Goal: Communication & Community: Participate in discussion

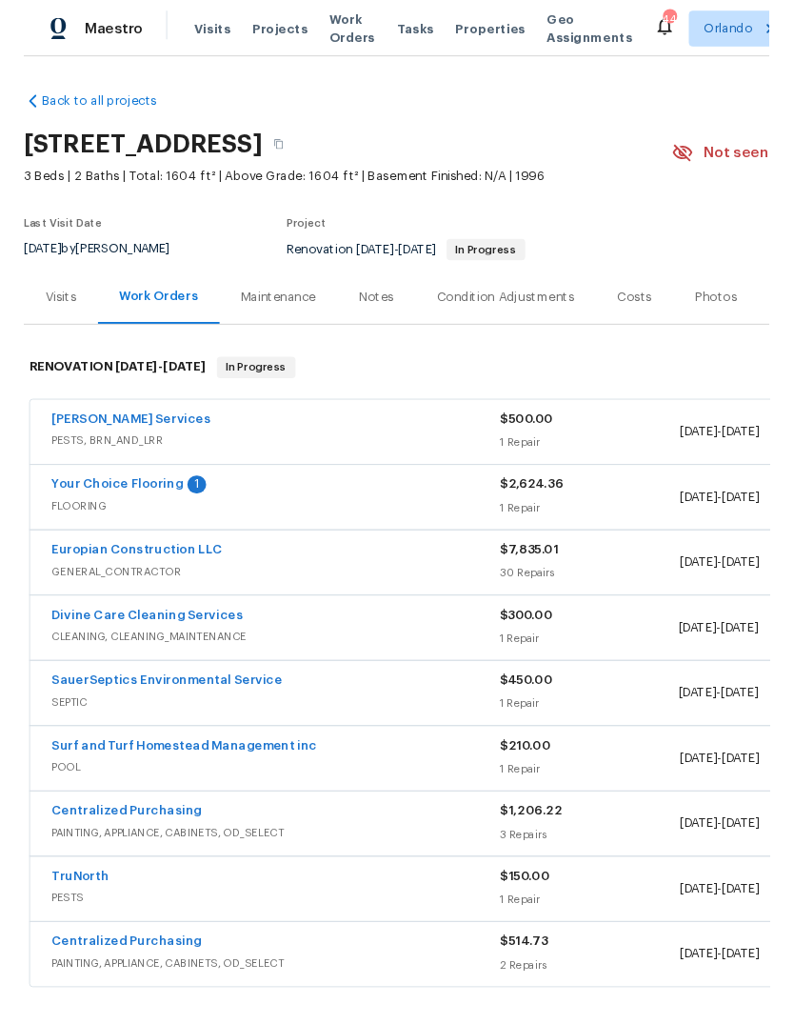
scroll to position [105, 0]
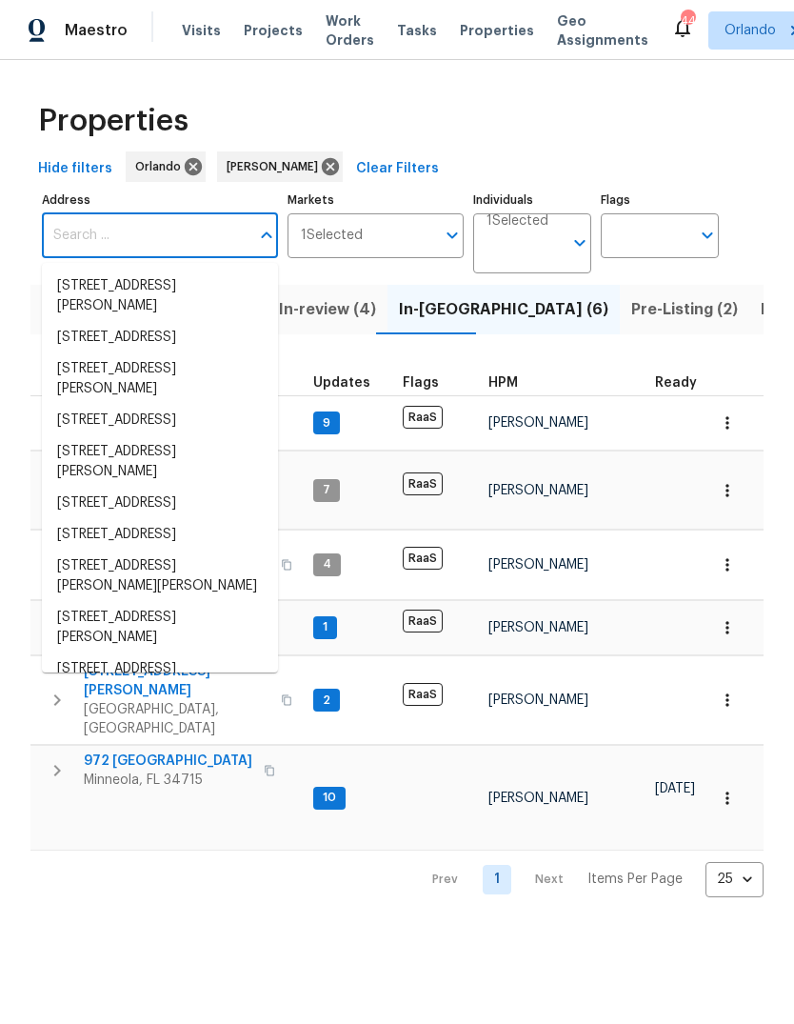
scroll to position [15, 0]
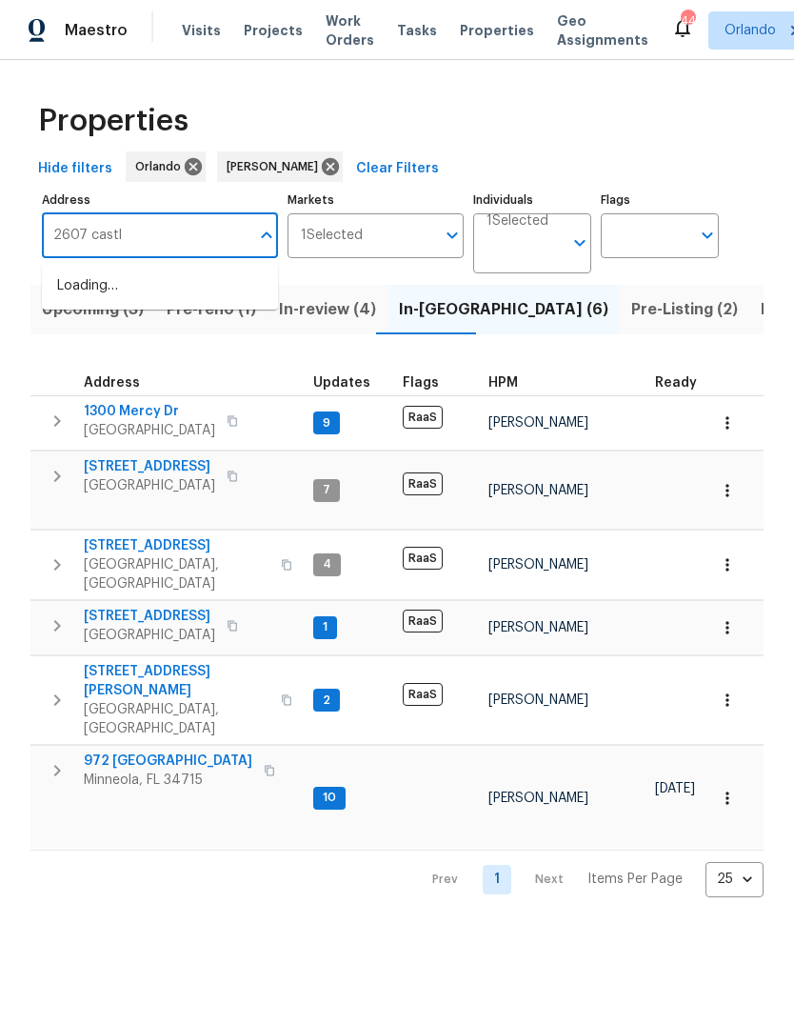
type input "2607 castle"
click at [101, 258] on input "2607 castle" at bounding box center [146, 235] width 208 height 45
click at [89, 290] on li "[STREET_ADDRESS]" at bounding box center [160, 285] width 236 height 31
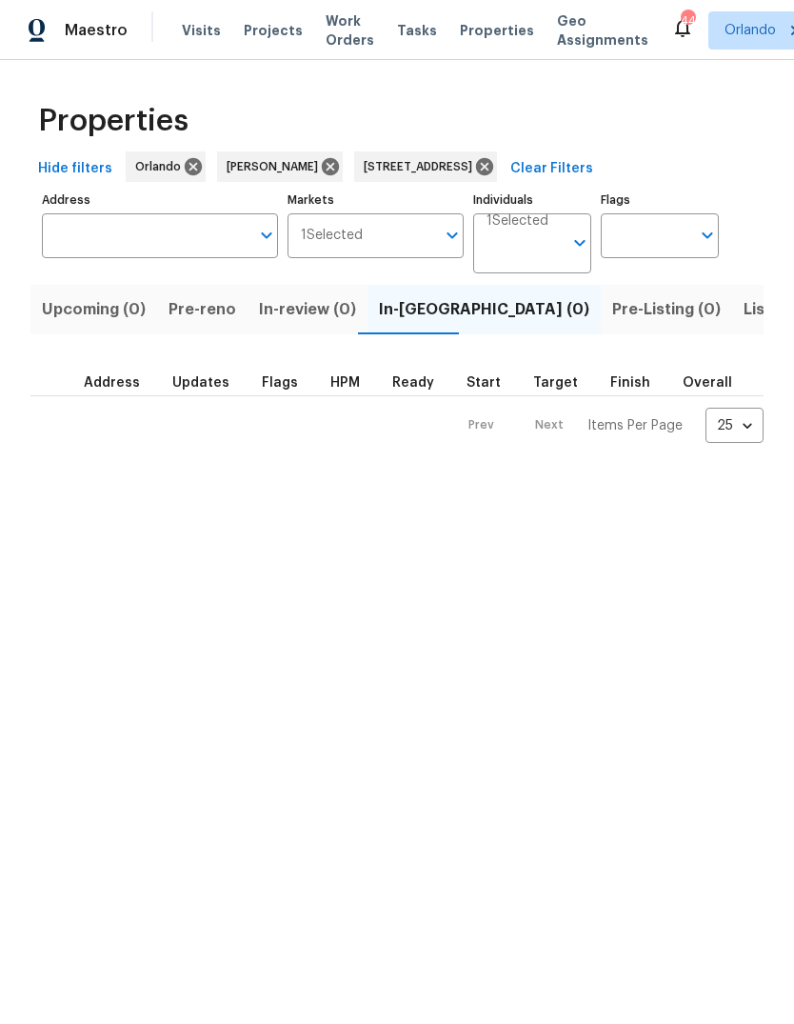
type input "[STREET_ADDRESS]"
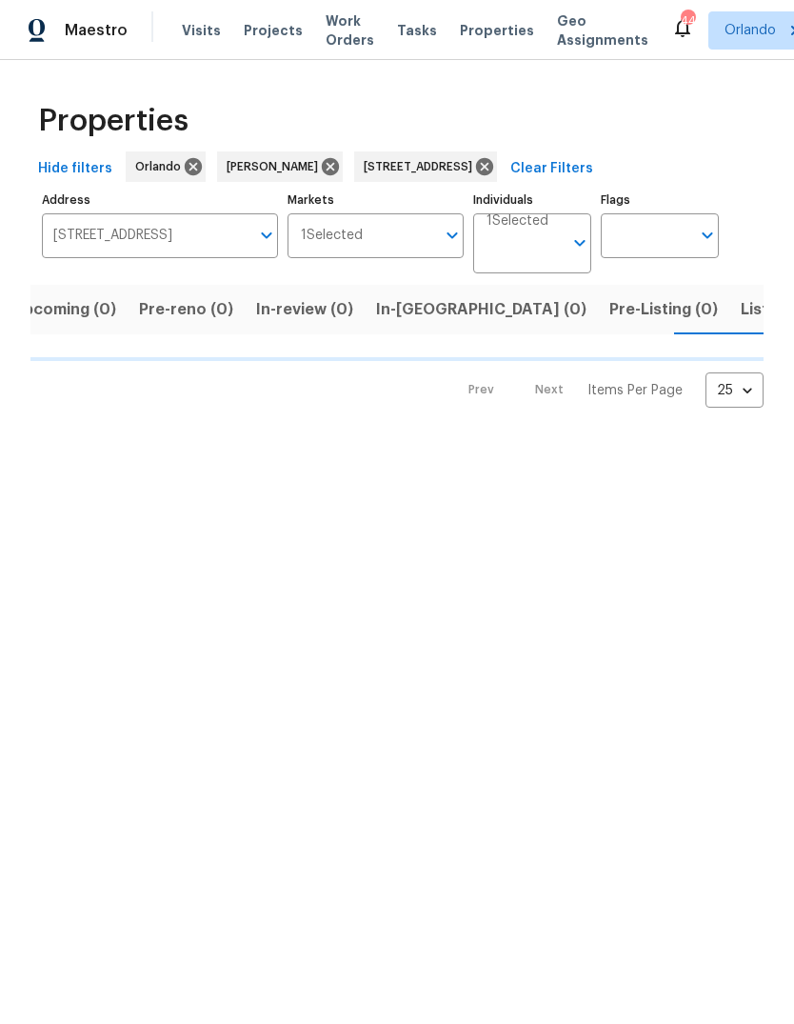
scroll to position [0, 30]
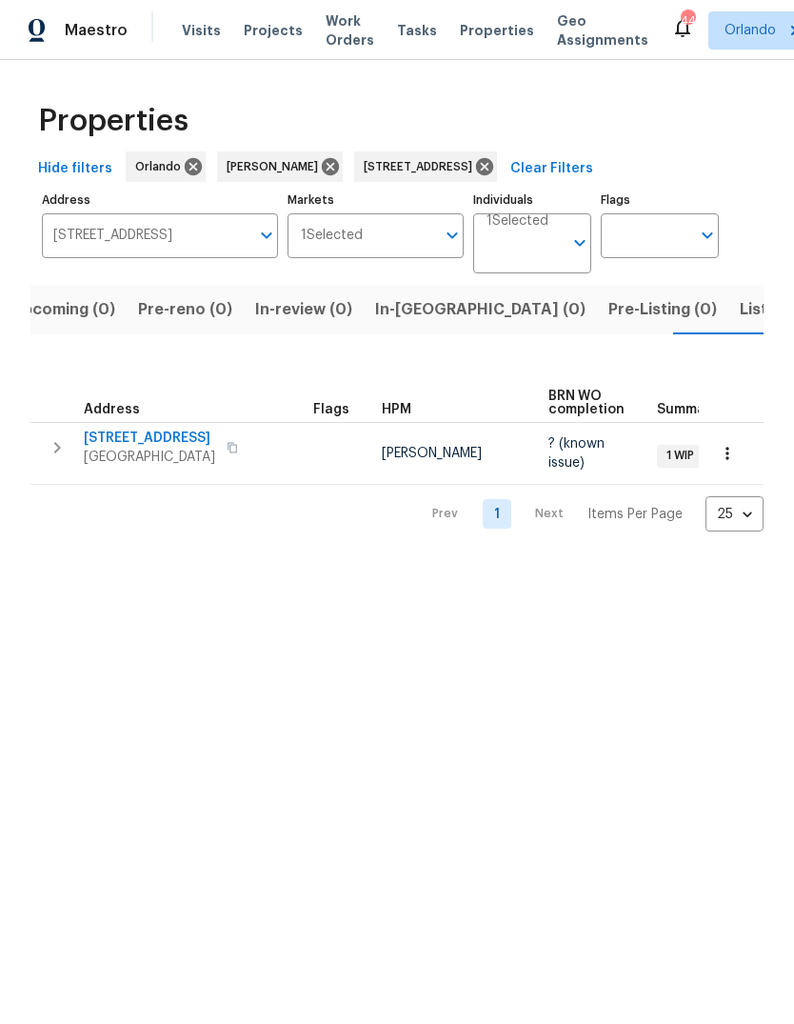
click at [125, 444] on span "[STREET_ADDRESS]" at bounding box center [149, 437] width 131 height 19
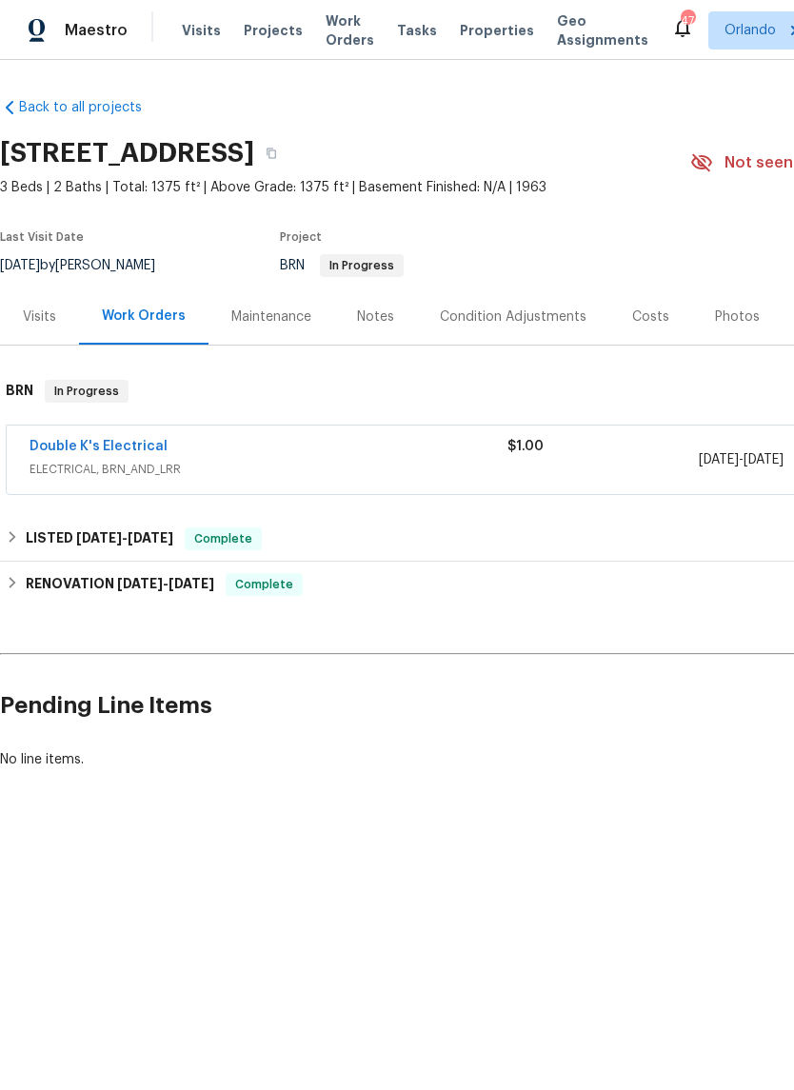
click at [66, 449] on link "Double K's Electrical" at bounding box center [99, 446] width 138 height 13
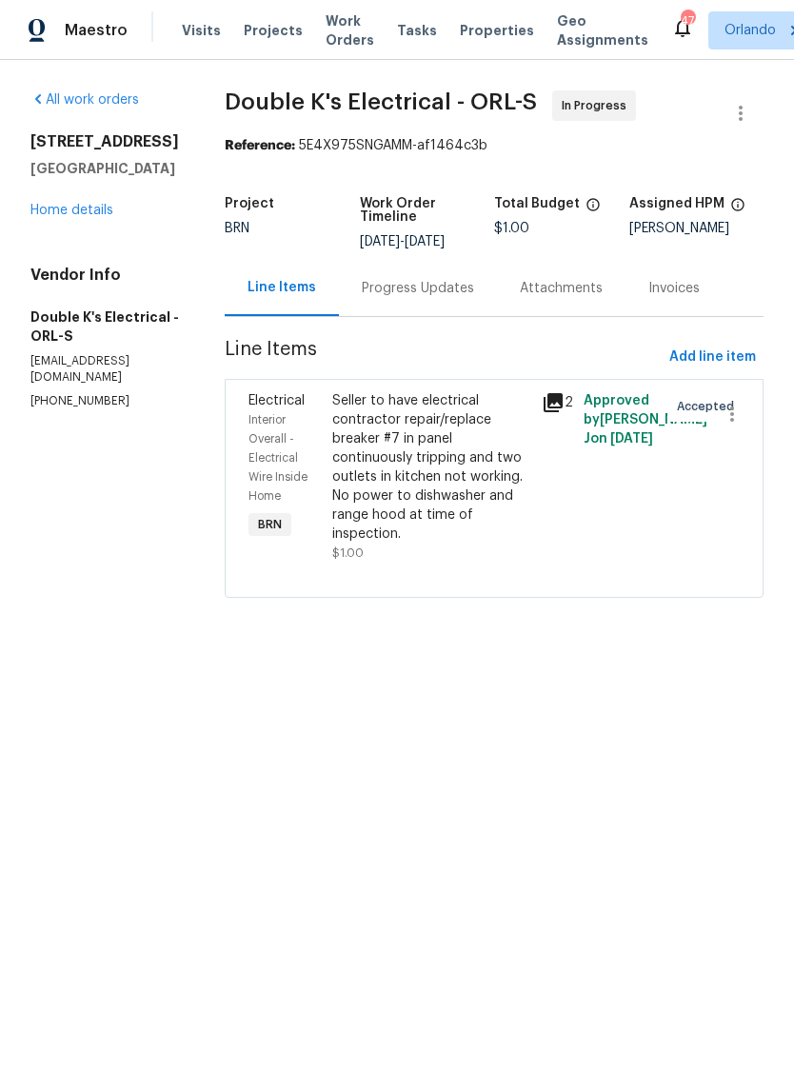
click at [469, 289] on div "Progress Updates" at bounding box center [418, 288] width 112 height 19
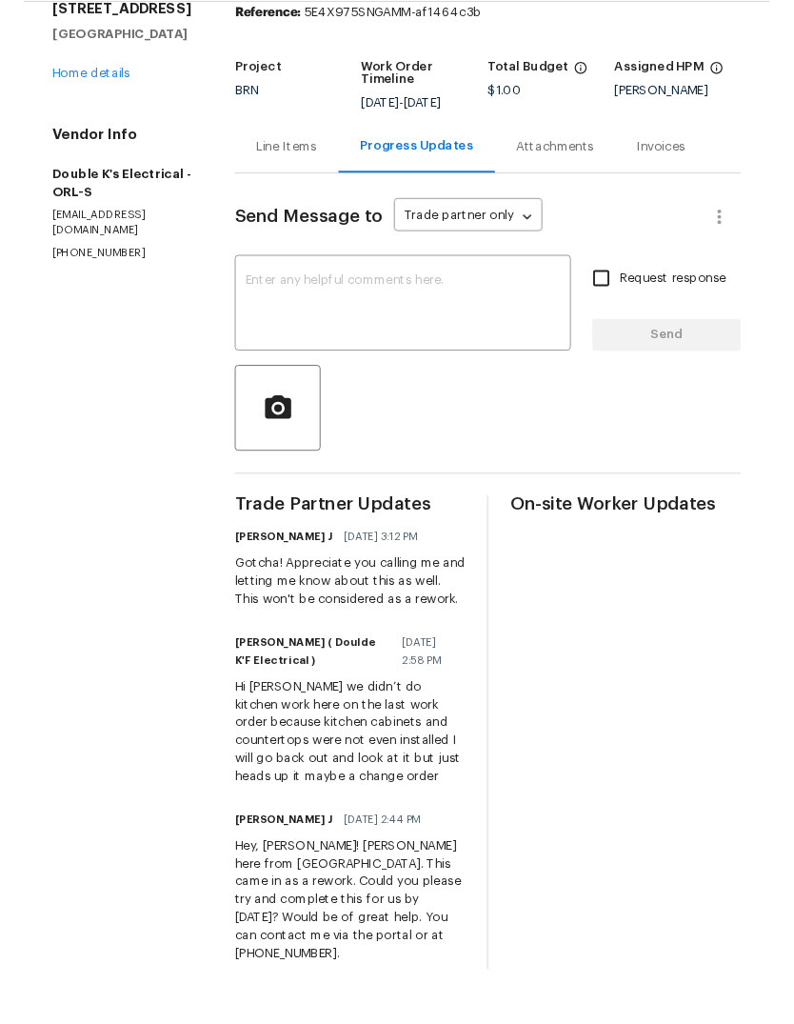
scroll to position [47, 0]
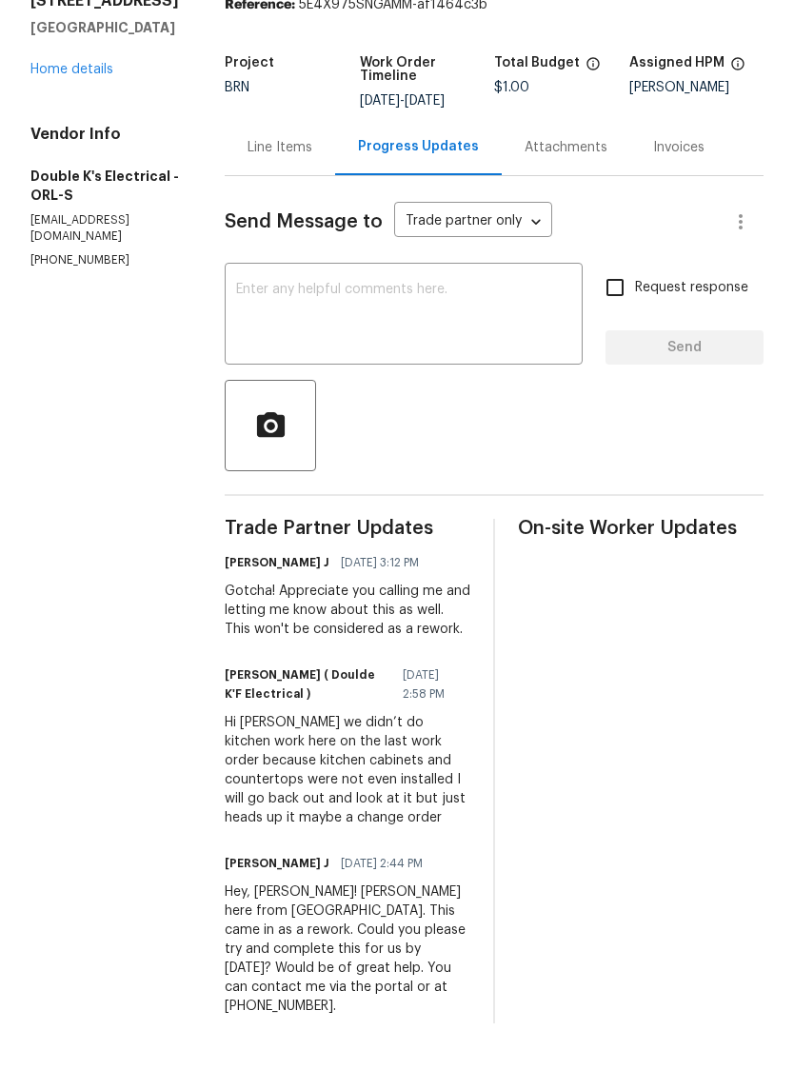
click at [291, 349] on textarea at bounding box center [403, 382] width 335 height 67
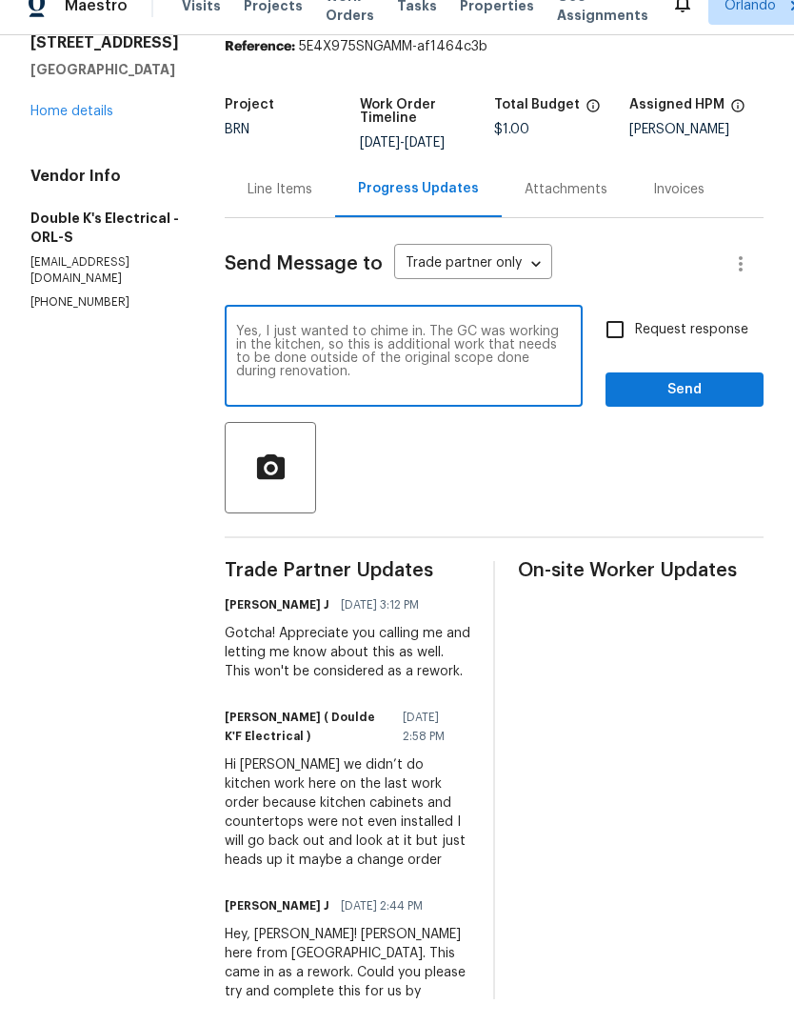
type textarea "Yes, I just wanted to chime in. The GC was working in the kitchen, so this is a…"
click at [80, 580] on section "All work orders 2607 Castle Oak Ave Orlando, FL 32808 Home details Vendor Info …" at bounding box center [104, 560] width 149 height 1089
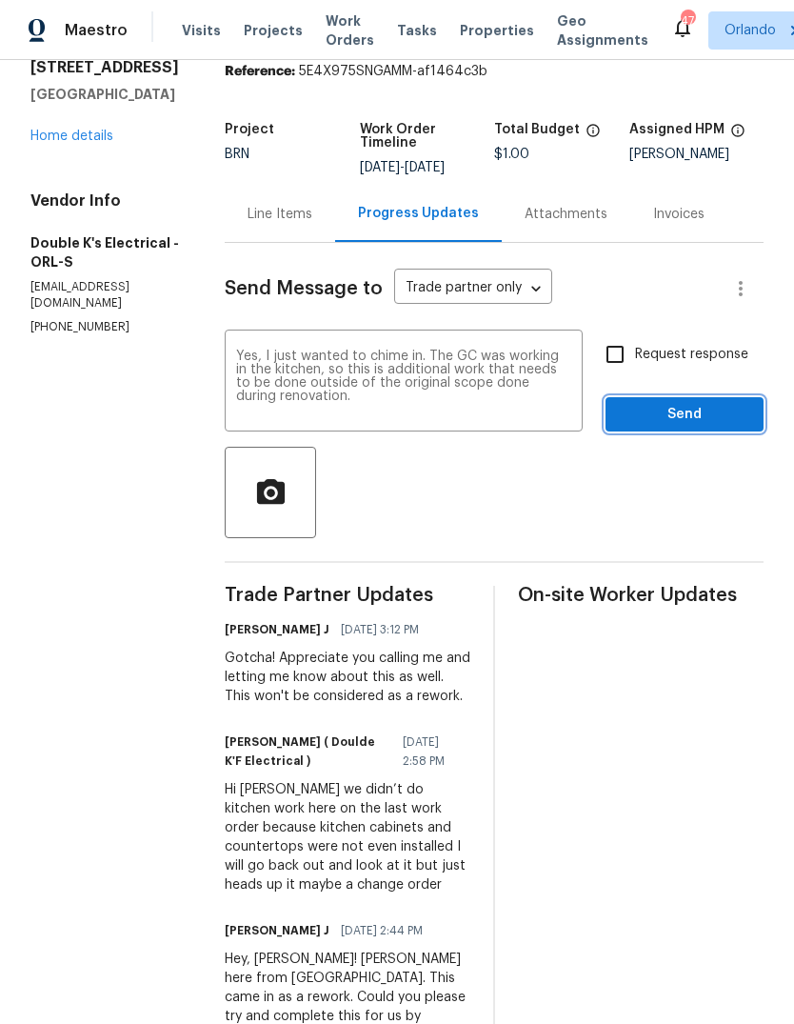
click at [726, 397] on button "Send" at bounding box center [685, 414] width 158 height 35
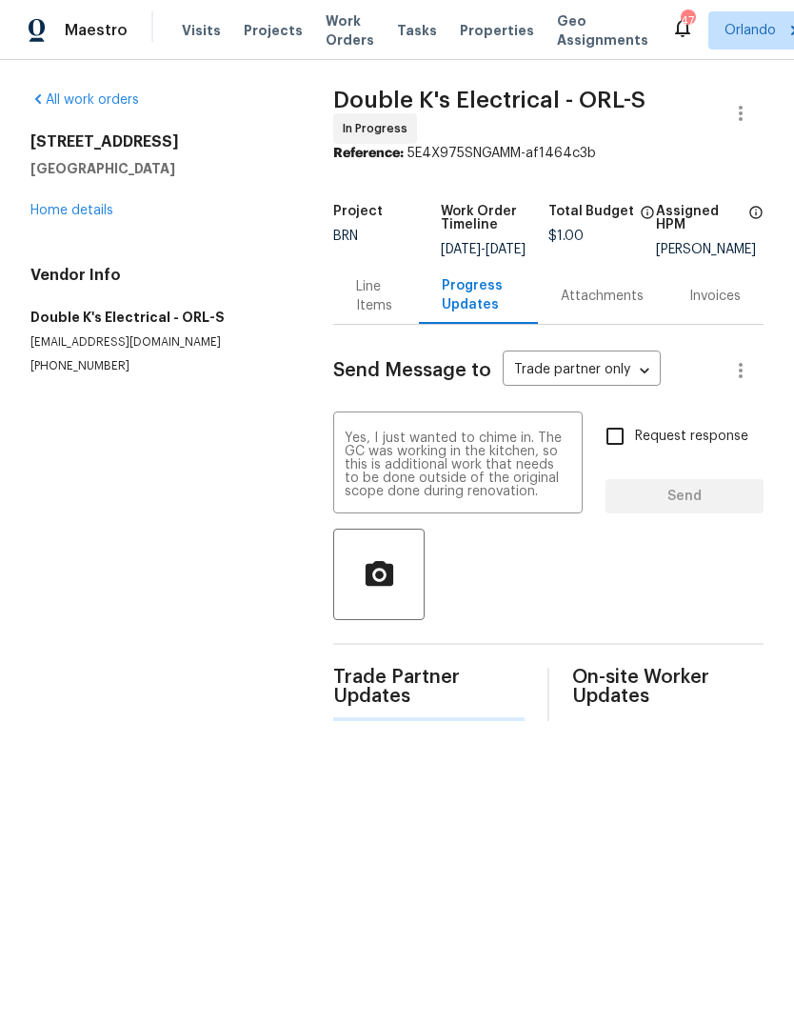
scroll to position [0, 0]
